Goal: Transaction & Acquisition: Purchase product/service

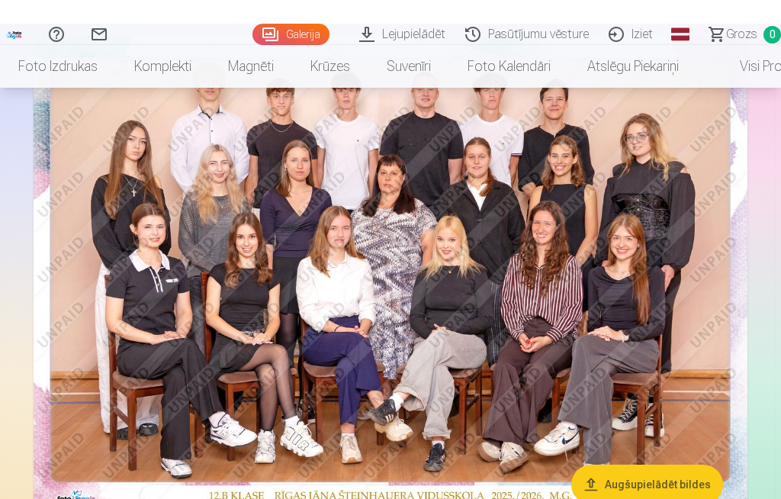
scroll to position [131, 0]
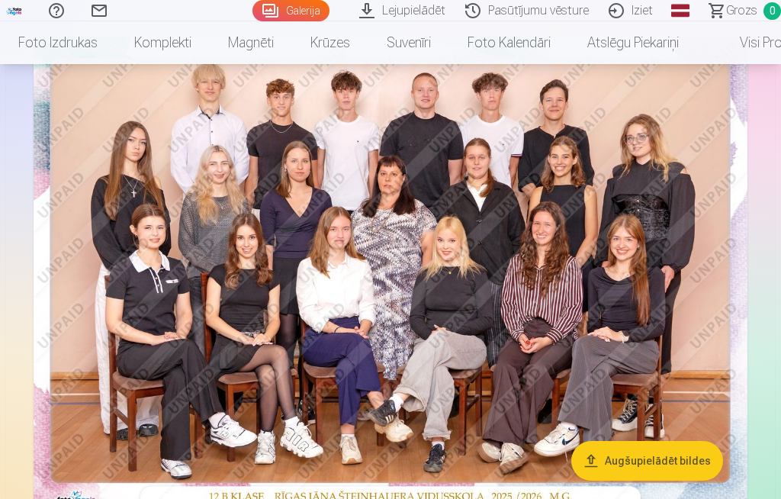
click at [668, 220] on img at bounding box center [391, 275] width 714 height 476
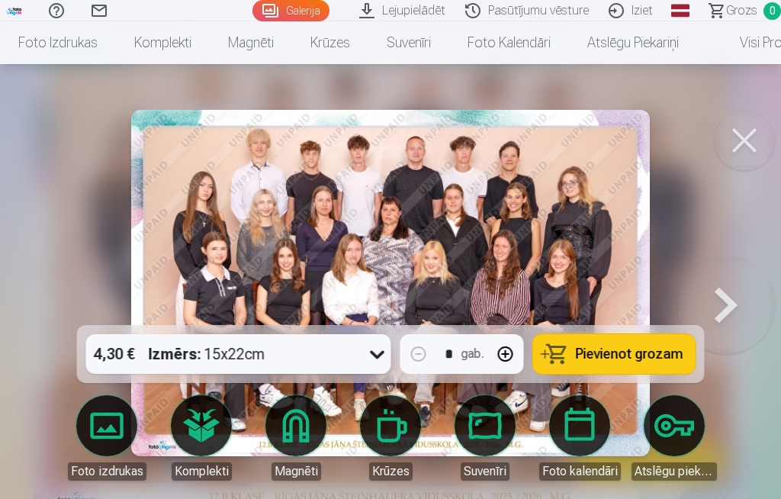
click at [744, 143] on button at bounding box center [744, 140] width 61 height 61
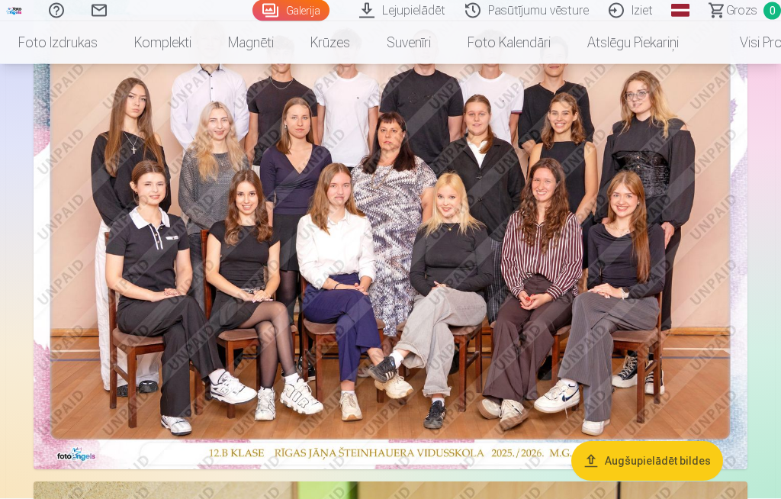
scroll to position [175, 0]
click at [692, 190] on img at bounding box center [391, 231] width 714 height 476
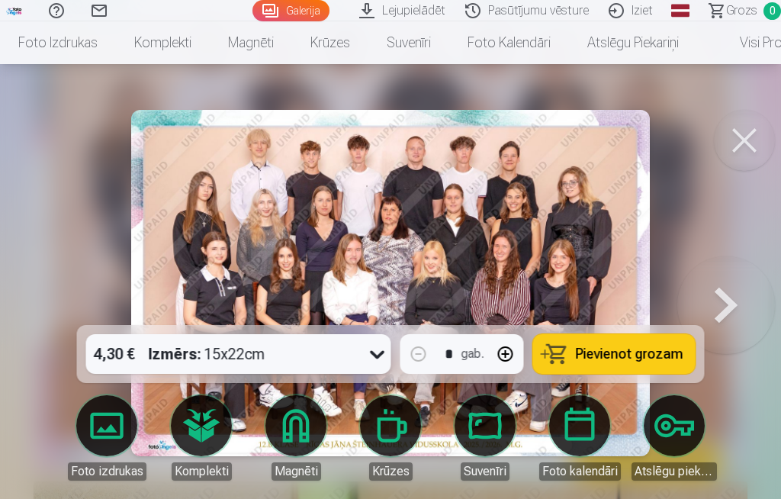
click at [716, 159] on div at bounding box center [390, 249] width 781 height 499
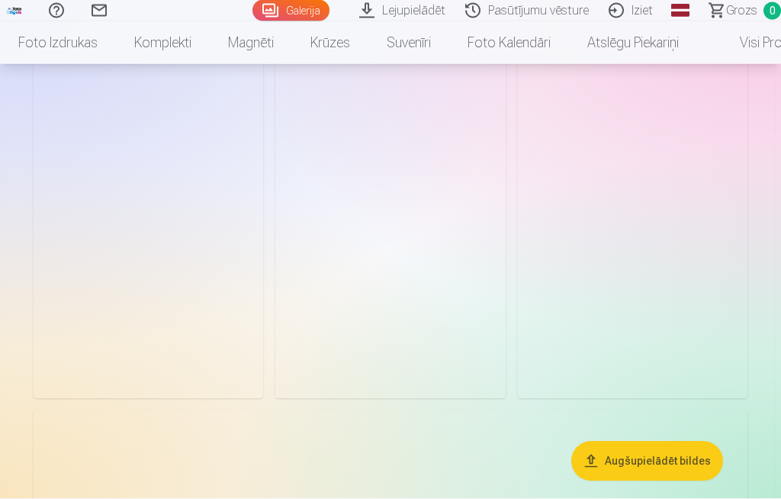
scroll to position [1428, 0]
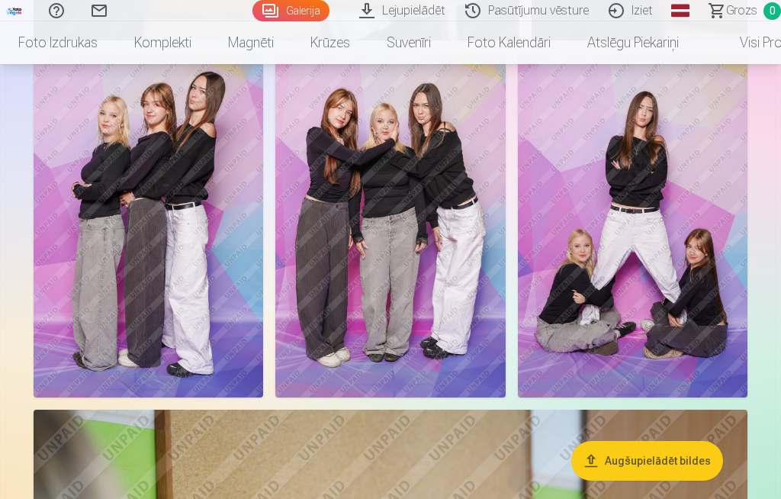
click at [686, 137] on img at bounding box center [633, 225] width 230 height 345
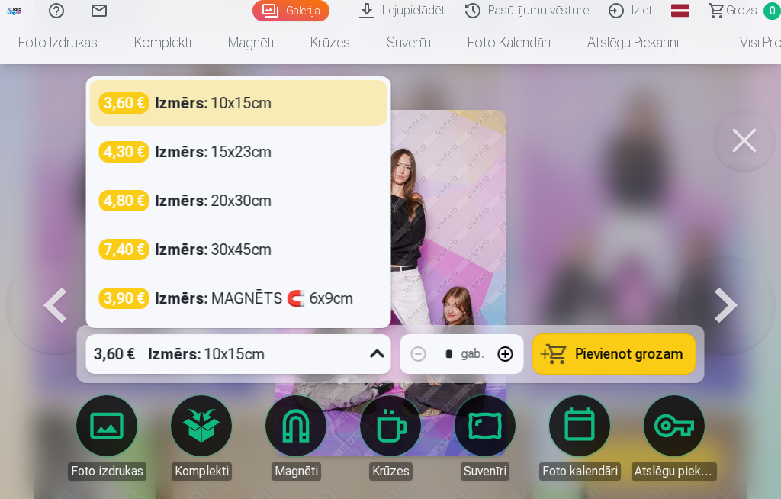
click at [313, 114] on div "3,60 € Izmērs : 10x15cm" at bounding box center [238, 102] width 279 height 21
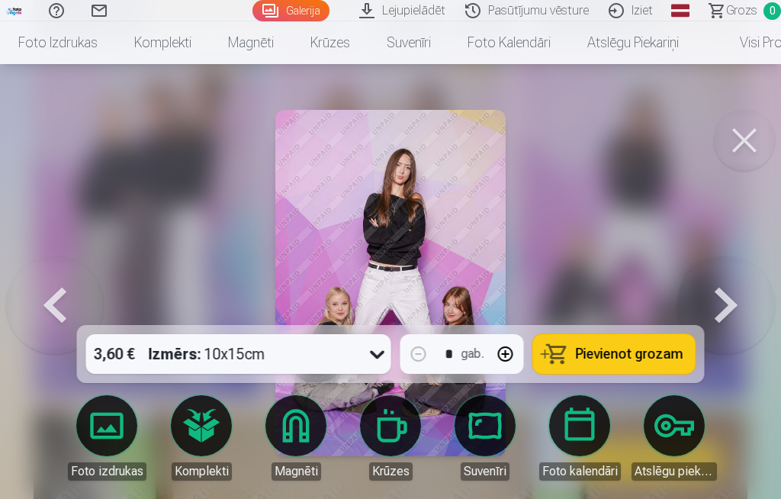
click at [658, 227] on div at bounding box center [390, 249] width 781 height 499
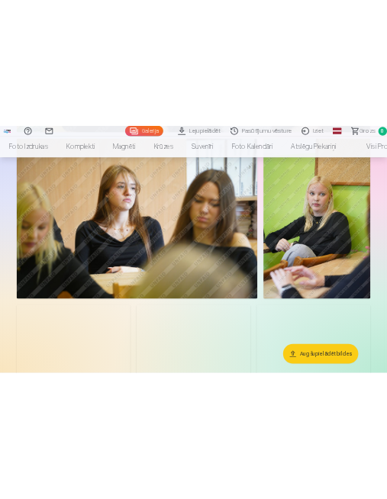
scroll to position [3542, 0]
